Goal: Find specific page/section: Find specific page/section

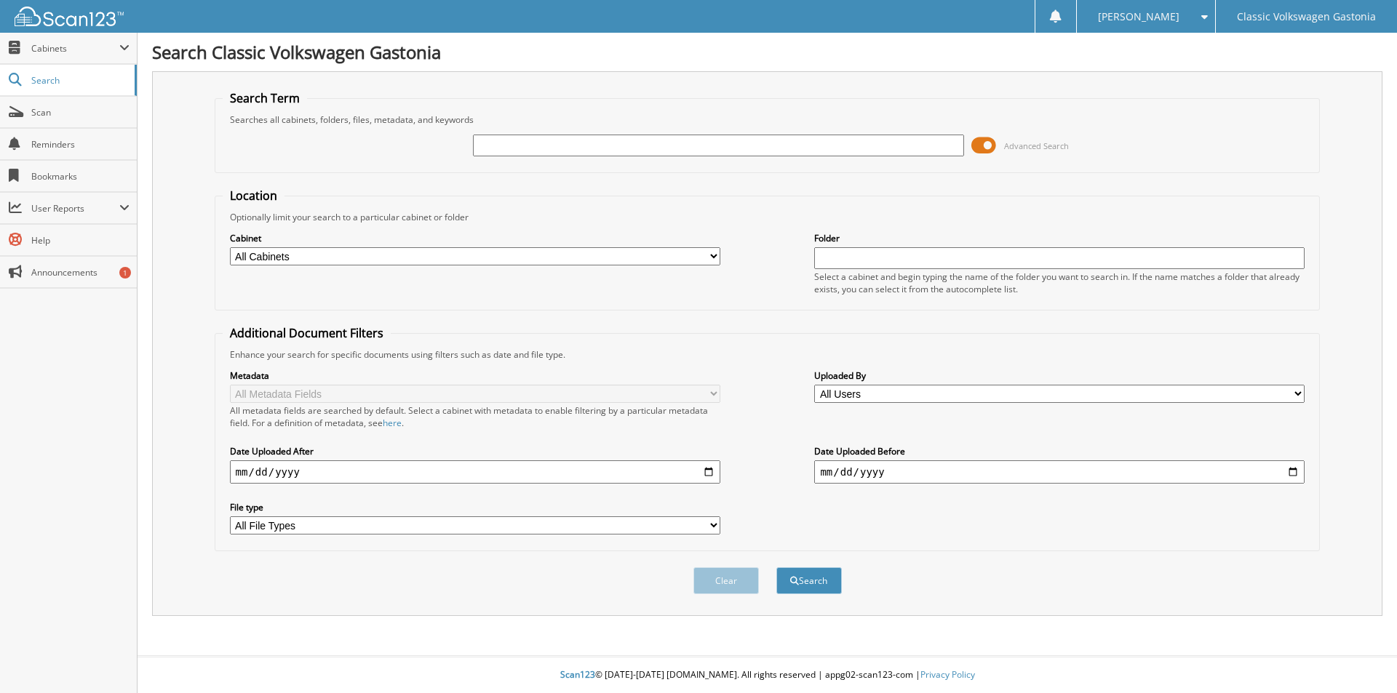
click at [986, 139] on span at bounding box center [983, 146] width 25 height 22
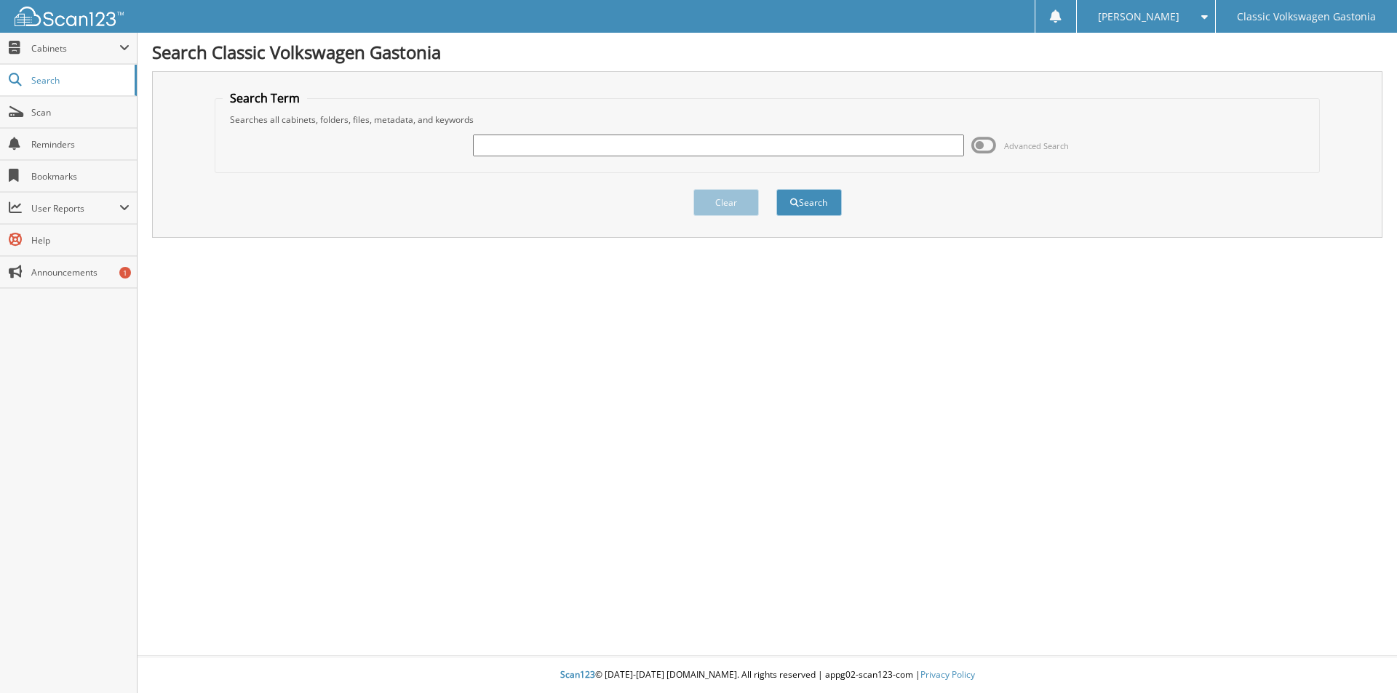
click at [571, 151] on input "text" at bounding box center [718, 146] width 490 height 22
type input "33360"
click at [826, 202] on button "Search" at bounding box center [808, 202] width 65 height 27
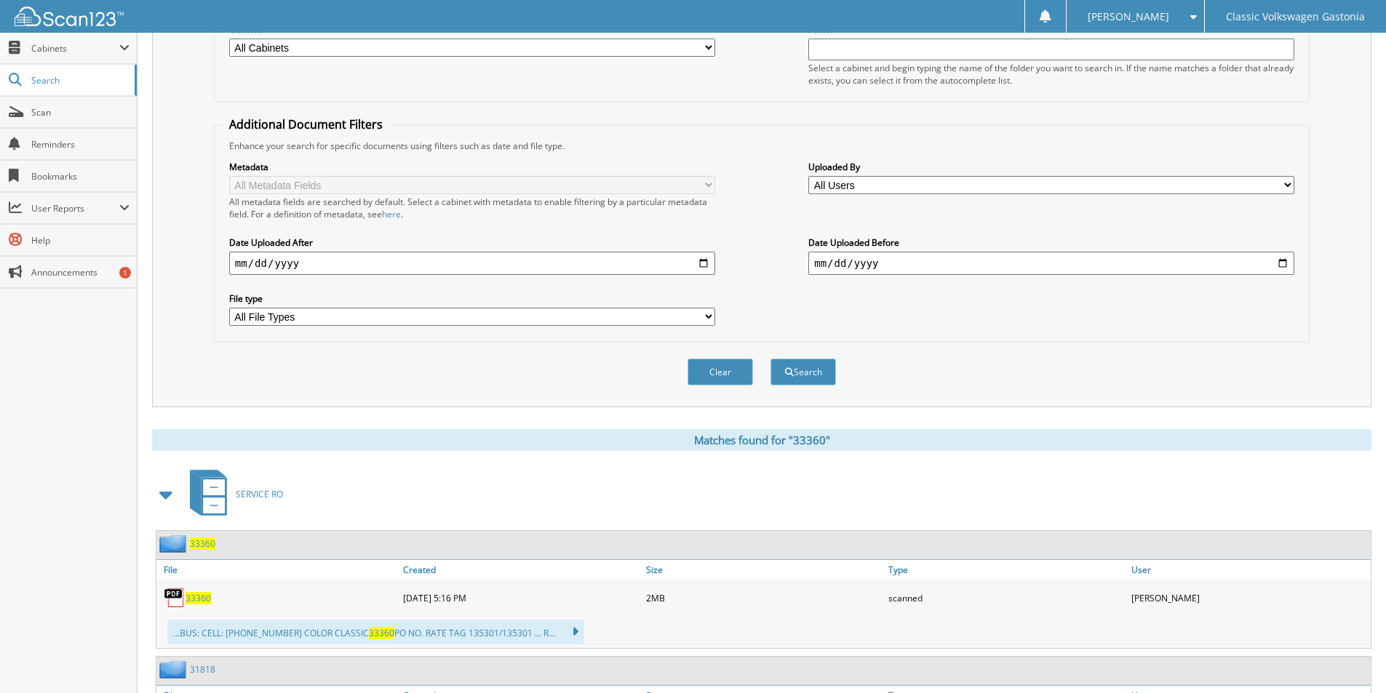
scroll to position [291, 0]
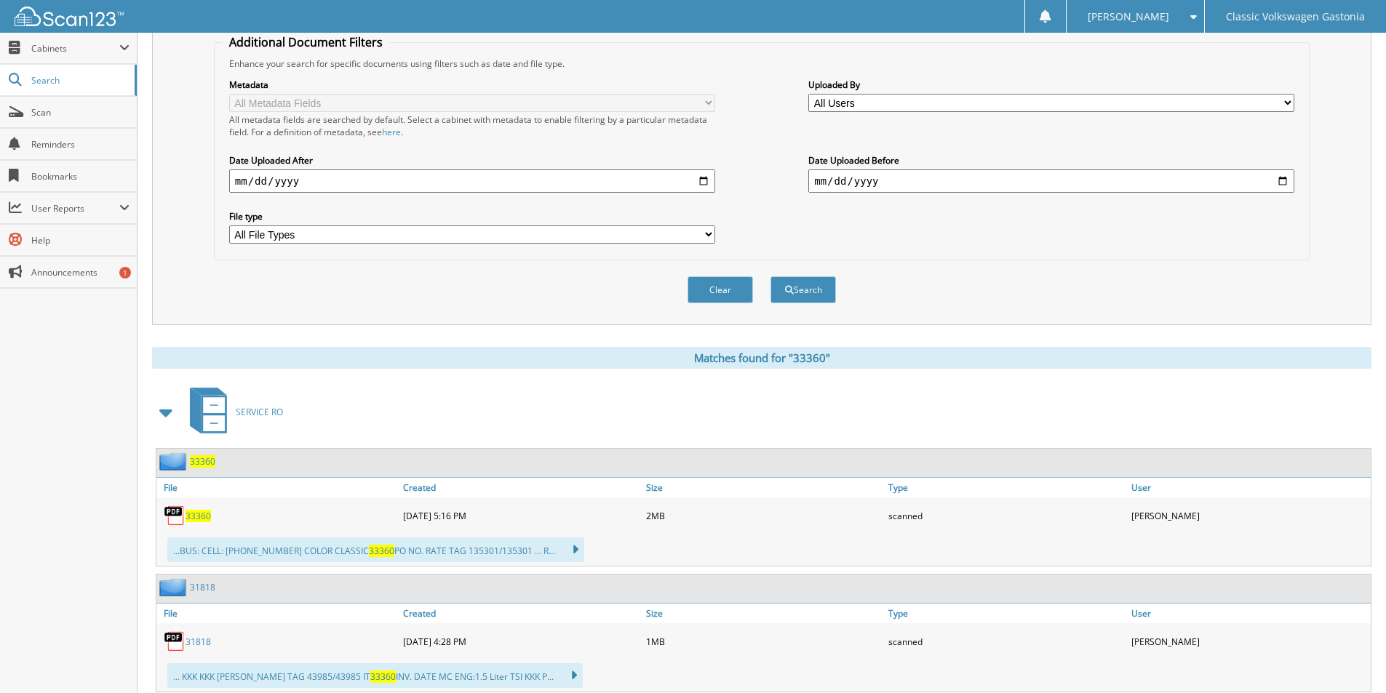
click at [198, 519] on span "33360" at bounding box center [198, 516] width 25 height 12
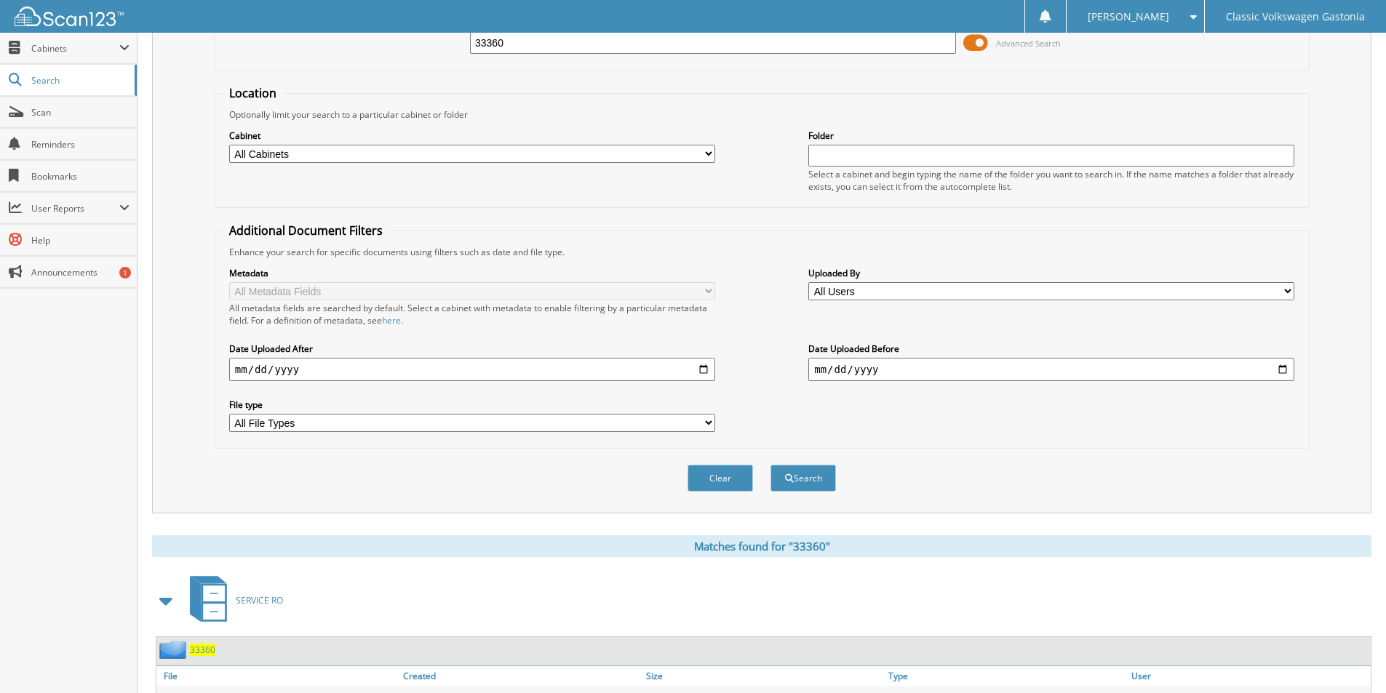
scroll to position [0, 0]
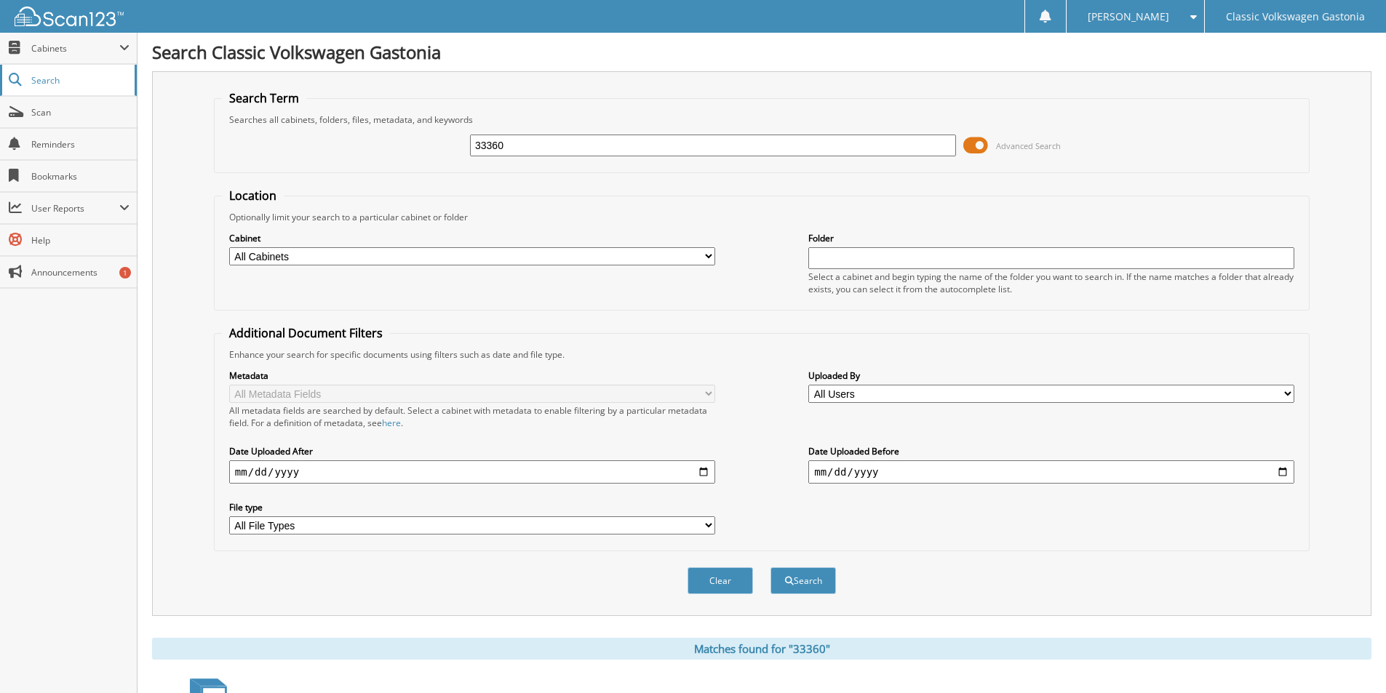
click at [87, 79] on span "Search" at bounding box center [79, 80] width 96 height 12
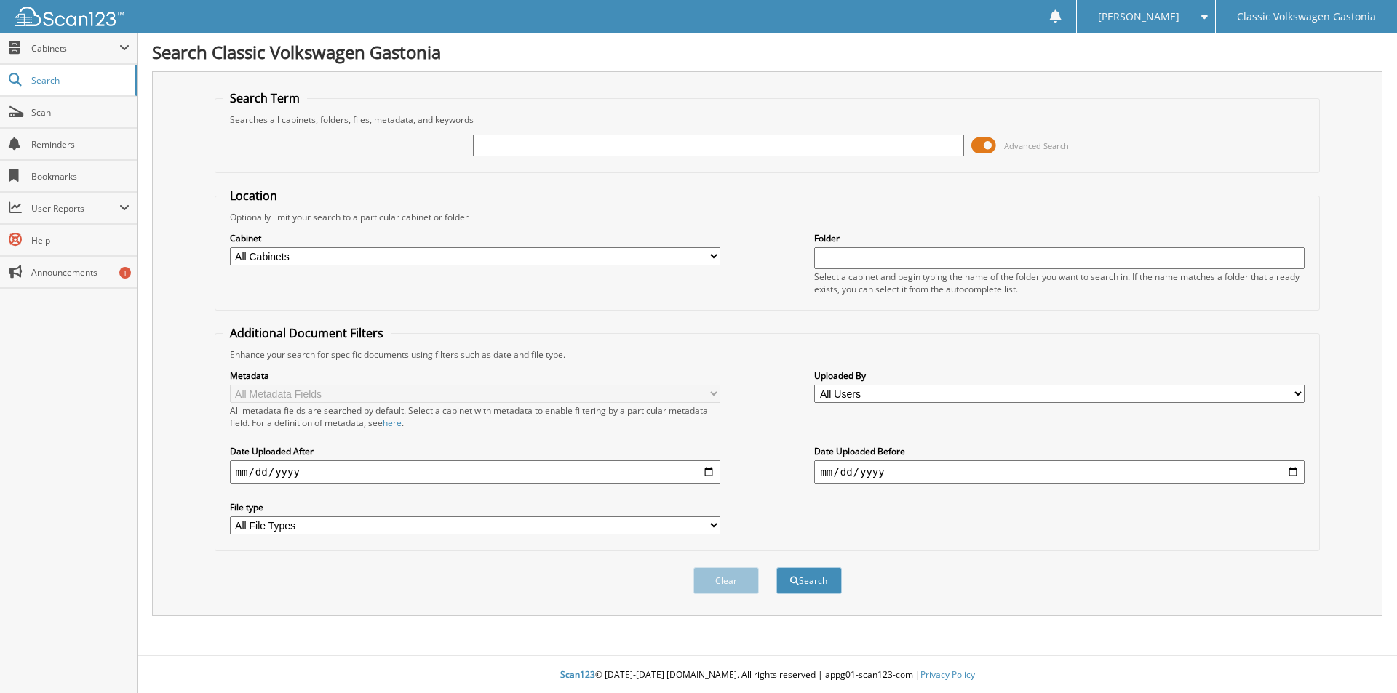
click at [781, 146] on input "text" at bounding box center [718, 146] width 490 height 22
click at [977, 137] on span at bounding box center [983, 146] width 25 height 22
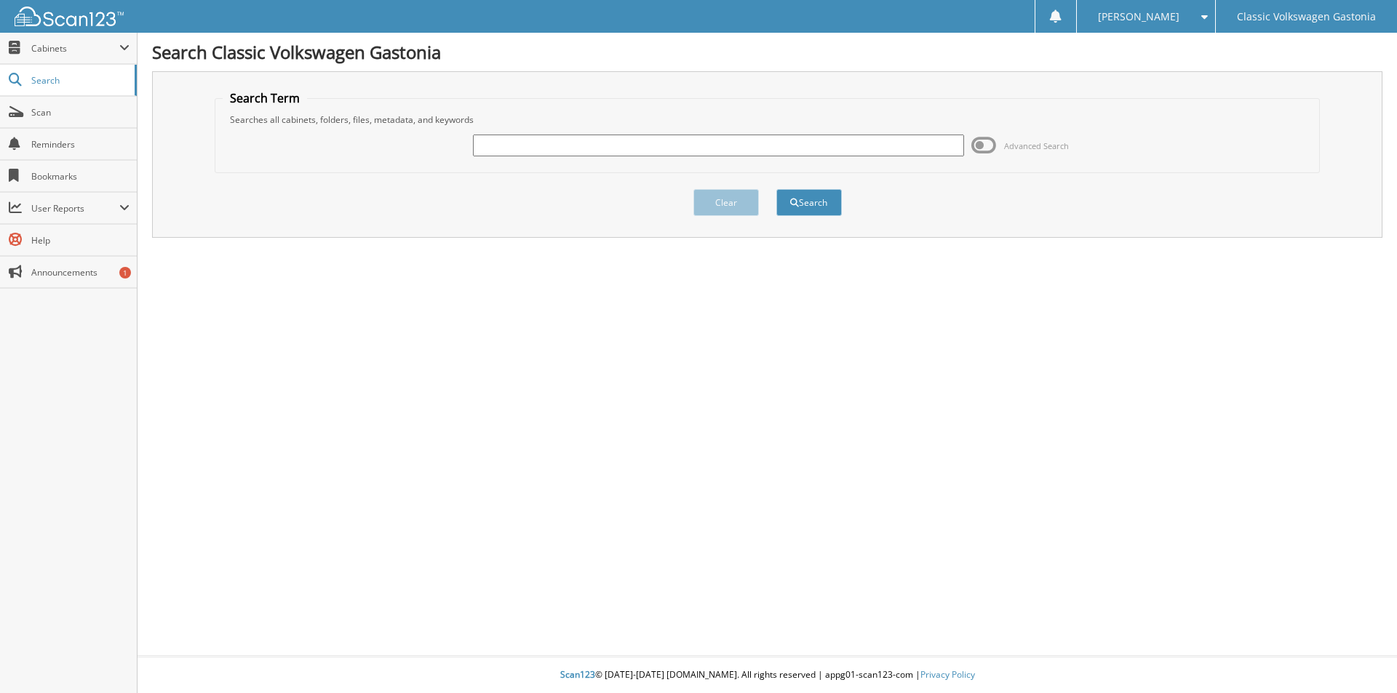
click at [856, 145] on input "text" at bounding box center [718, 146] width 490 height 22
click at [557, 140] on input "text" at bounding box center [718, 146] width 490 height 22
type input "33172"
click at [801, 199] on button "Search" at bounding box center [808, 202] width 65 height 27
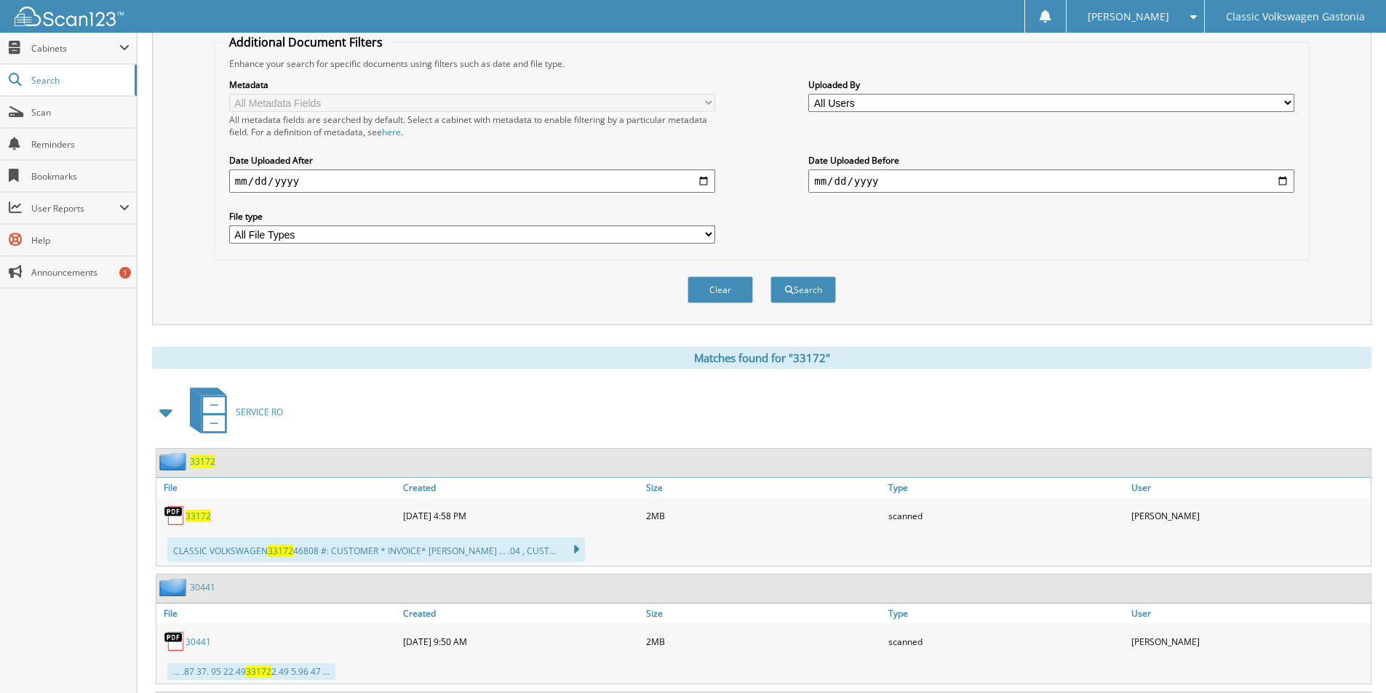
scroll to position [364, 0]
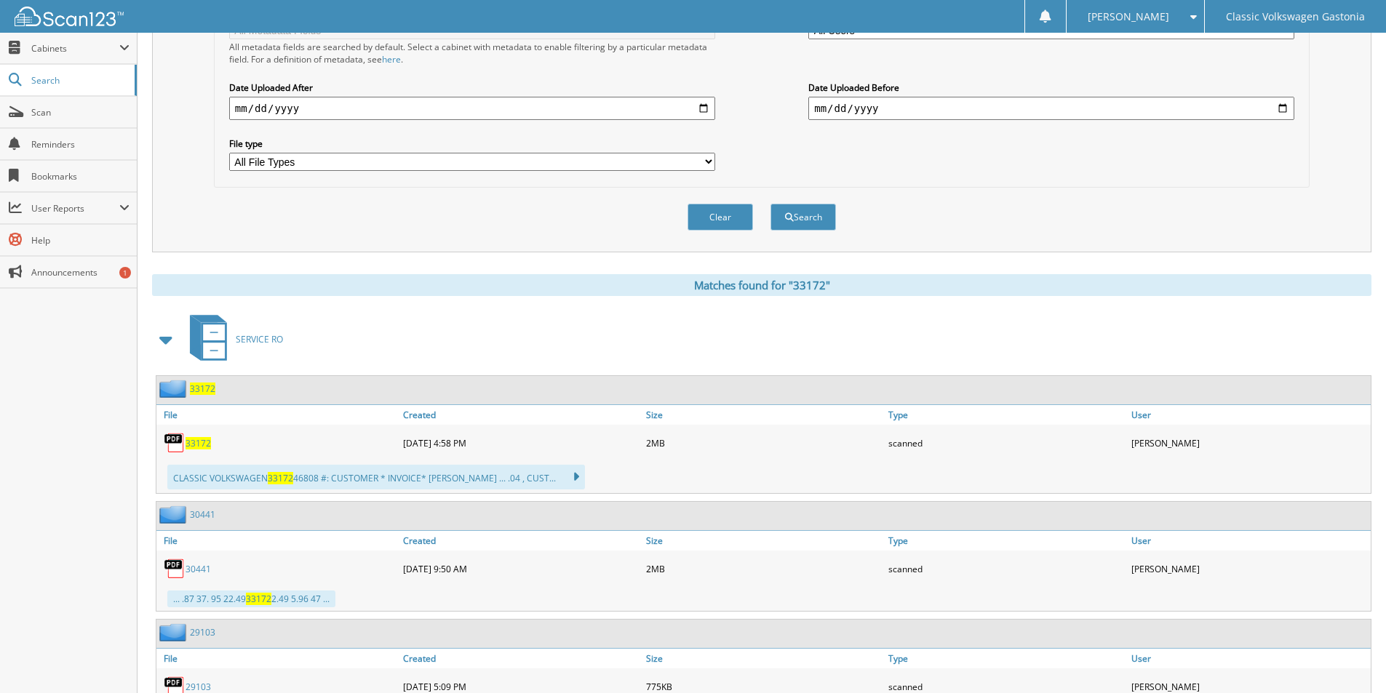
click at [197, 444] on span "33172" at bounding box center [198, 443] width 25 height 12
